Goal: Check status: Check status

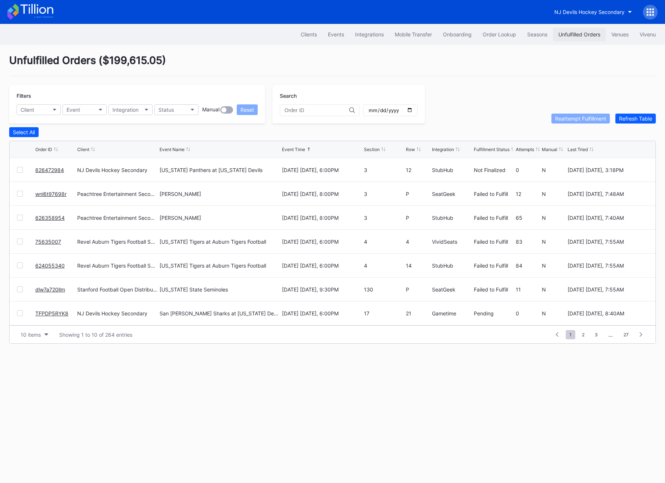
click at [589, 33] on div "Unfulfilled Orders" at bounding box center [580, 34] width 42 height 6
click at [293, 116] on div at bounding box center [320, 110] width 80 height 12
click at [293, 113] on div at bounding box center [320, 110] width 80 height 12
click at [293, 110] on input "text" at bounding box center [317, 110] width 65 height 6
paste input "AHMIIG6QHI"
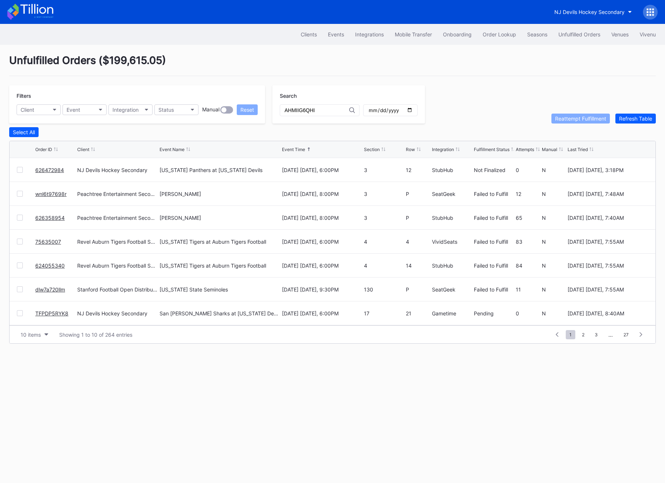
type input "AHMIIG6QHI"
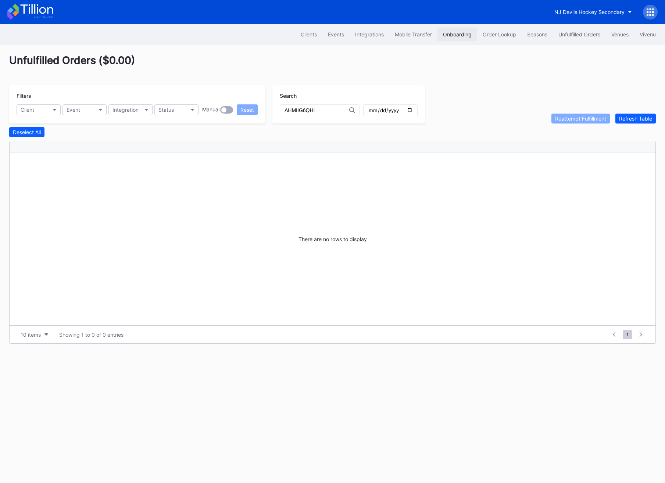
click at [465, 34] on div "Onboarding" at bounding box center [457, 34] width 29 height 6
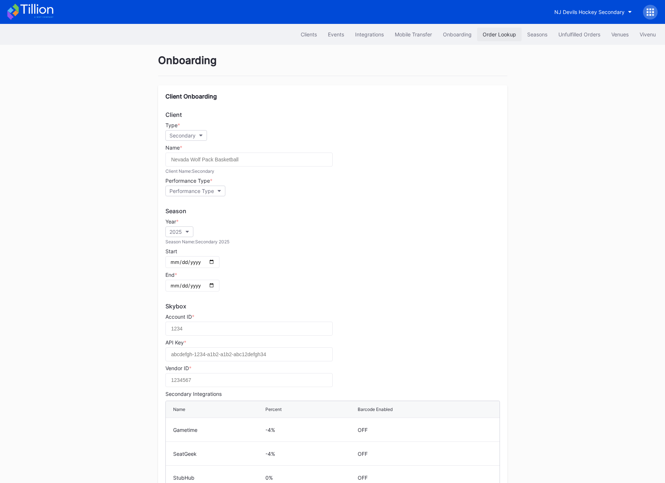
click at [497, 34] on div "Order Lookup" at bounding box center [499, 34] width 33 height 6
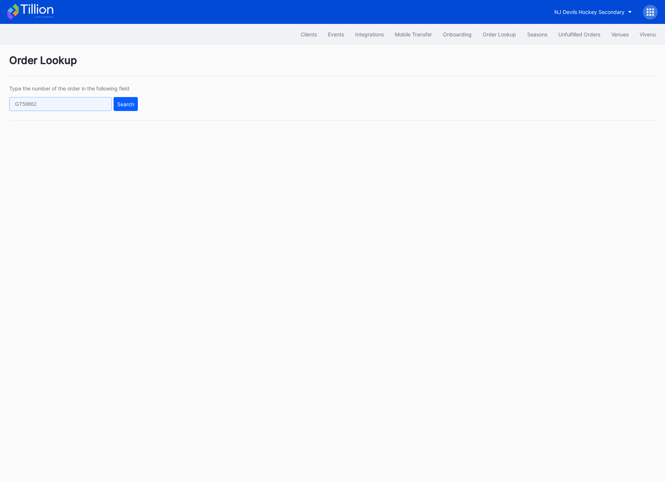
click at [56, 105] on input "text" at bounding box center [60, 104] width 103 height 14
paste input "AHMIIG6QHI"
type input "AHMIIG6QHI"
click at [124, 105] on div "Search" at bounding box center [125, 104] width 17 height 6
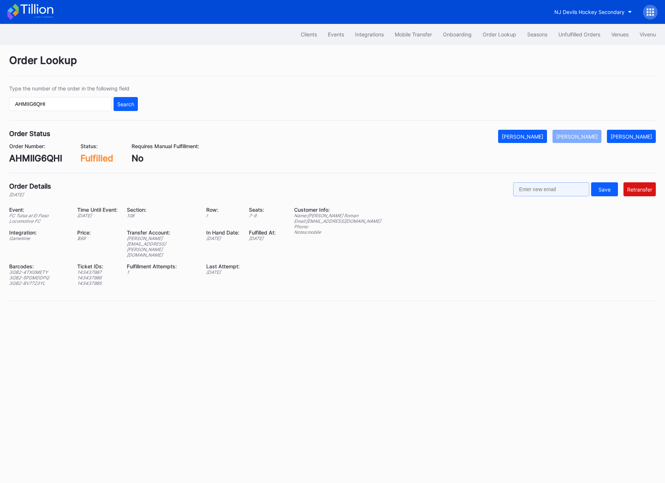
click at [553, 187] on input "text" at bounding box center [552, 189] width 76 height 14
paste input "[EMAIL_ADDRESS][DOMAIN_NAME]"
type input "[EMAIL_ADDRESS][DOMAIN_NAME]"
click at [644, 192] on div "Retransfer" at bounding box center [640, 190] width 25 height 6
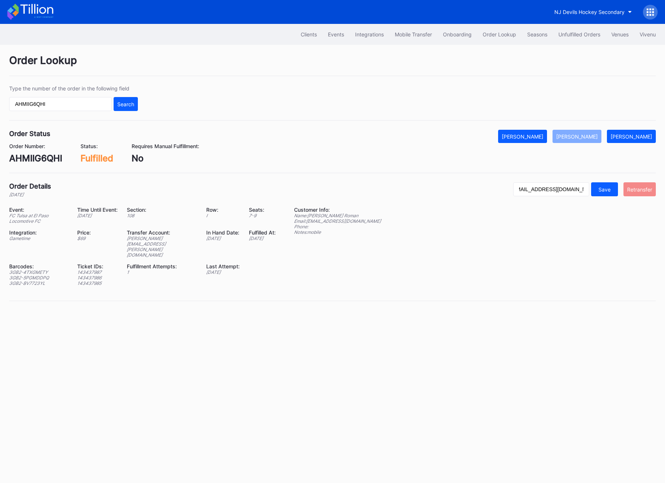
scroll to position [0, 0]
